Goal: Task Accomplishment & Management: Use online tool/utility

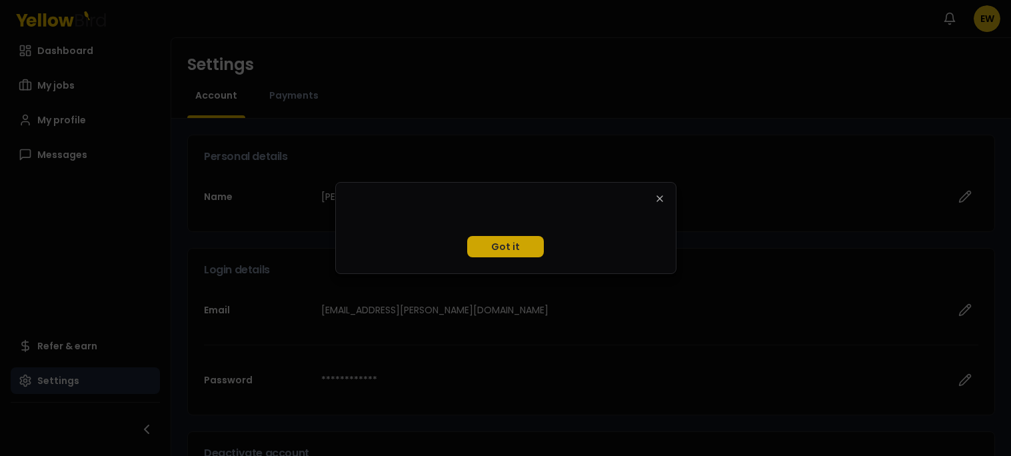
click at [486, 246] on button "Got it" at bounding box center [505, 246] width 77 height 21
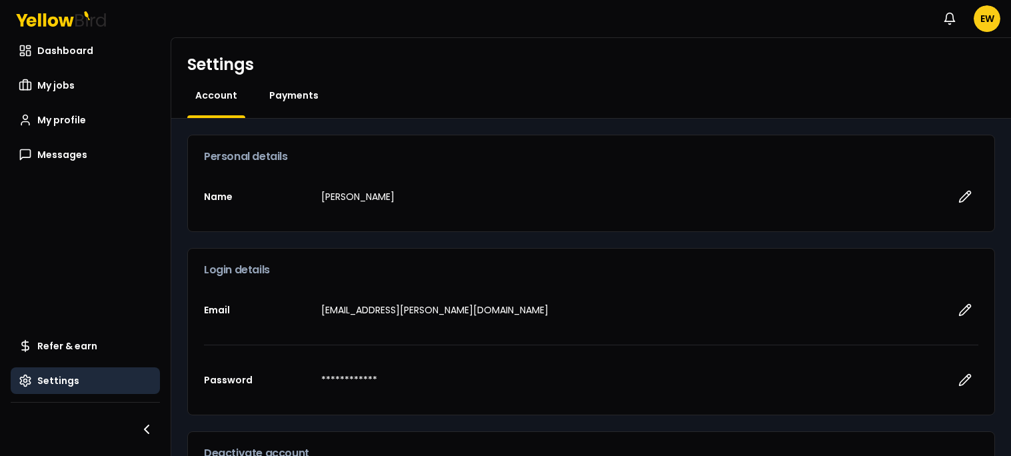
click at [309, 92] on span "Payments" at bounding box center [293, 95] width 49 height 13
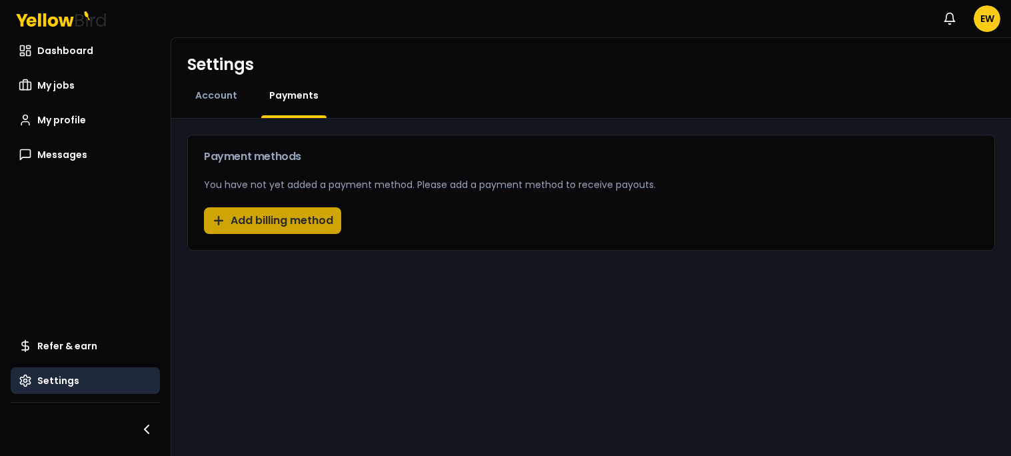
click at [266, 219] on button "Add billing method" at bounding box center [272, 220] width 137 height 27
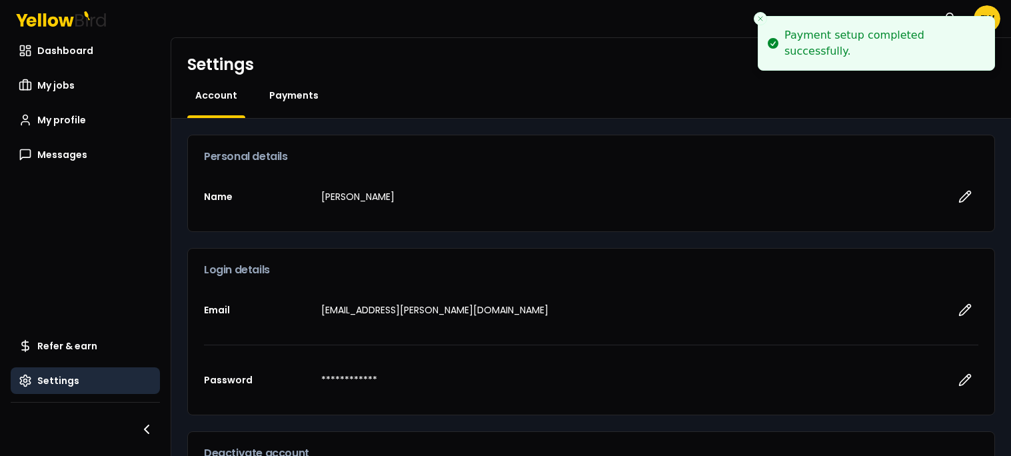
click at [292, 95] on span "Payments" at bounding box center [293, 95] width 49 height 13
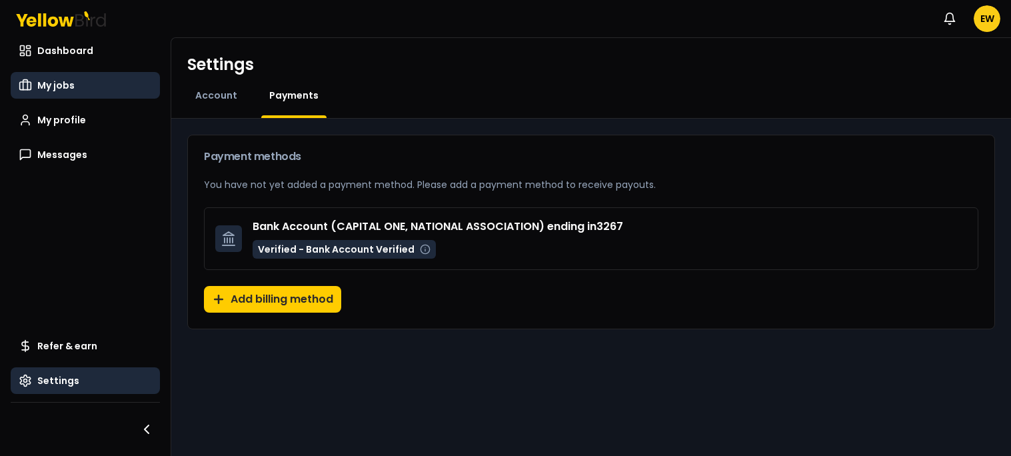
click at [48, 85] on span "My jobs" at bounding box center [55, 85] width 37 height 13
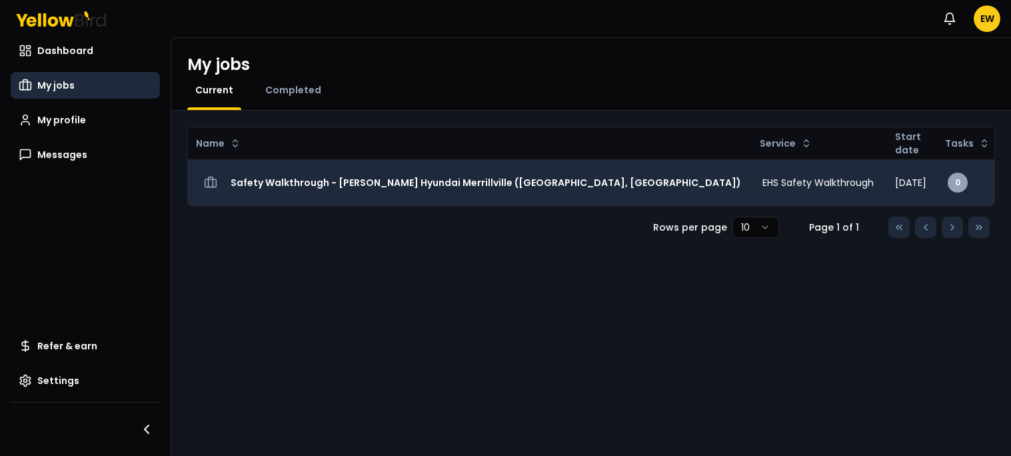
click at [375, 187] on h3 "Safety Walkthrough - [PERSON_NAME] Hyundai Merrillville ([GEOGRAPHIC_DATA], [GE…" at bounding box center [485, 183] width 510 height 24
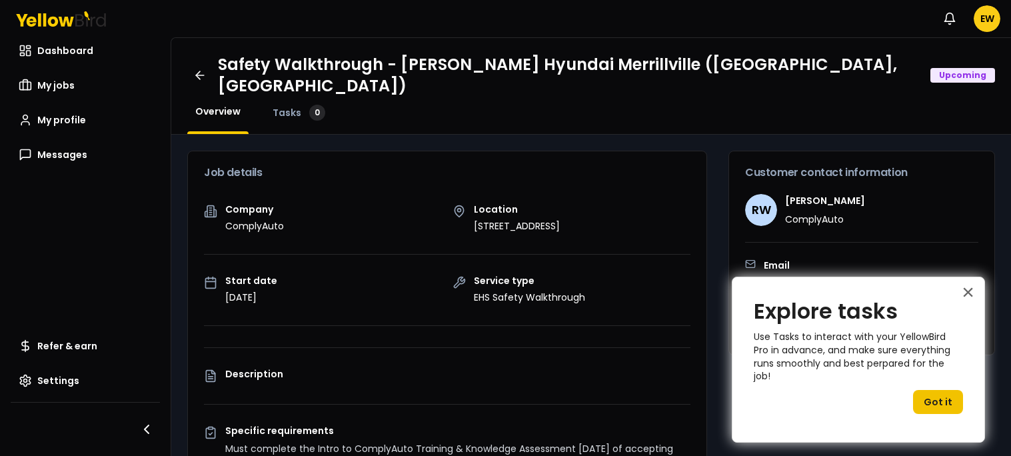
click at [933, 392] on button "Got it" at bounding box center [938, 402] width 50 height 24
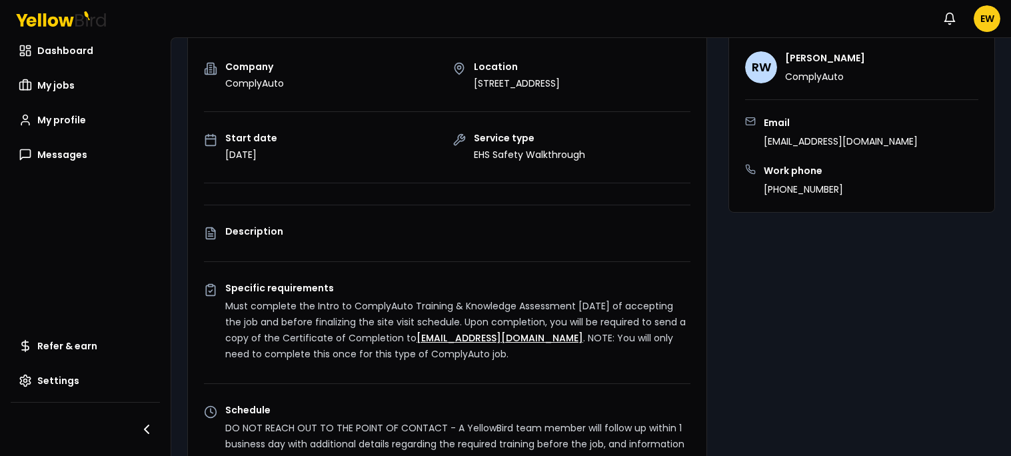
scroll to position [143, 0]
click at [582, 297] on p "Must complete the Intro to ComplyAuto Training & Knowledge Assessment [DATE] of…" at bounding box center [457, 329] width 465 height 64
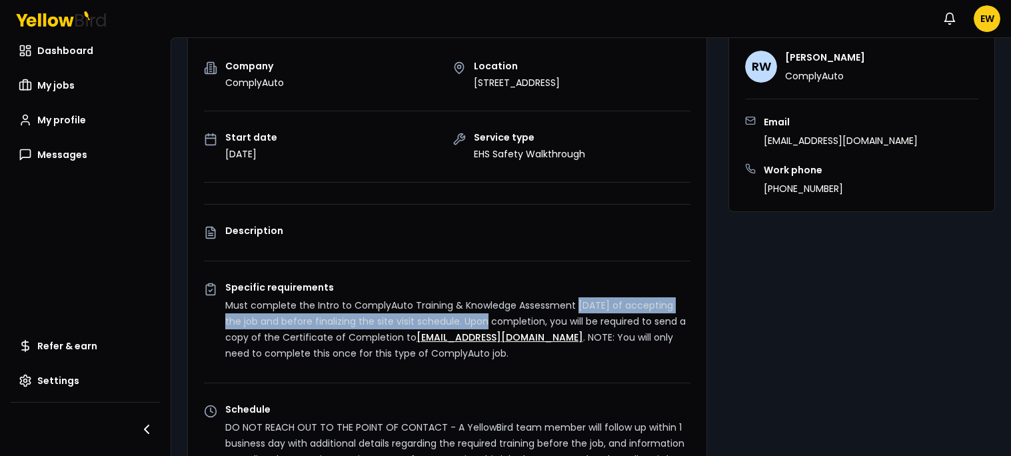
drag, startPoint x: 576, startPoint y: 288, endPoint x: 503, endPoint y: 306, distance: 74.8
click at [503, 306] on p "Must complete the Intro to ComplyAuto Training & Knowledge Assessment [DATE] of…" at bounding box center [457, 329] width 465 height 64
